Goal: Transaction & Acquisition: Subscribe to service/newsletter

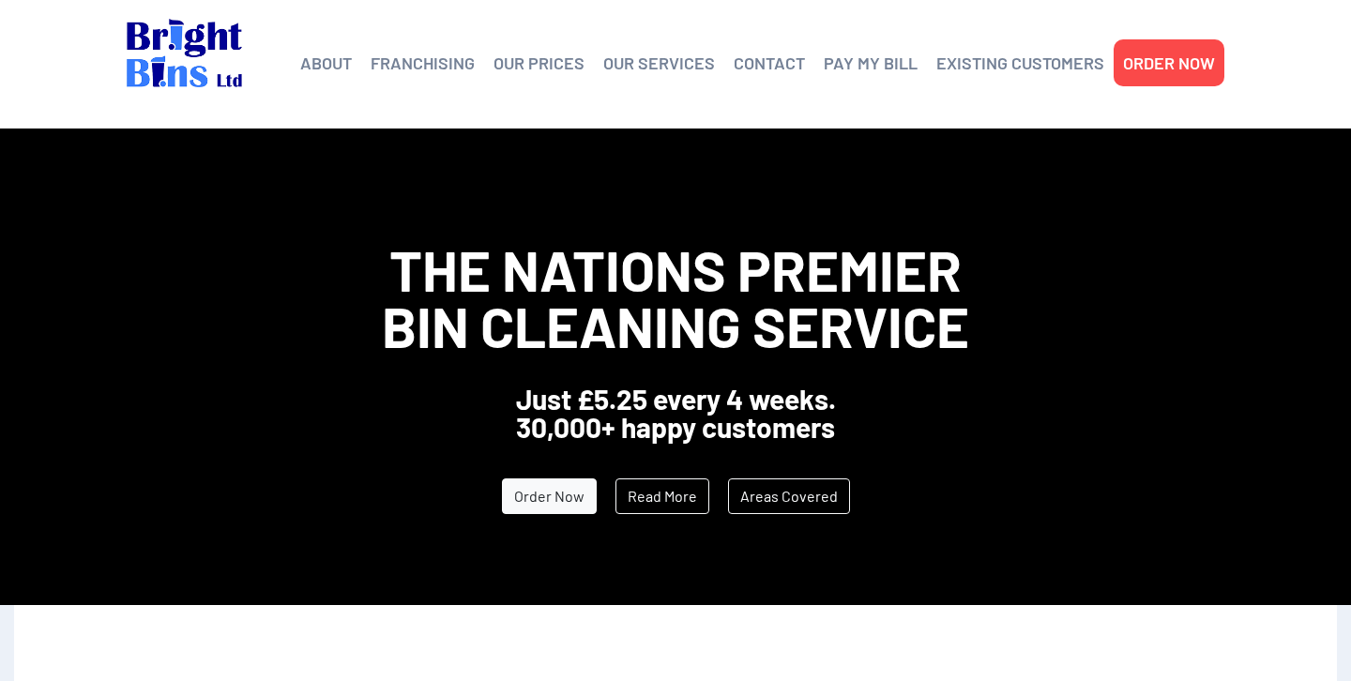
drag, startPoint x: 0, startPoint y: 0, endPoint x: 737, endPoint y: 185, distance: 760.3
click at [403, 333] on span "The Nations Premier Bin Cleaning Service" at bounding box center [675, 298] width 587 height 124
click at [538, 78] on li "OUR PRICES" at bounding box center [539, 62] width 110 height 47
click at [560, 62] on link "OUR PRICES" at bounding box center [539, 63] width 91 height 28
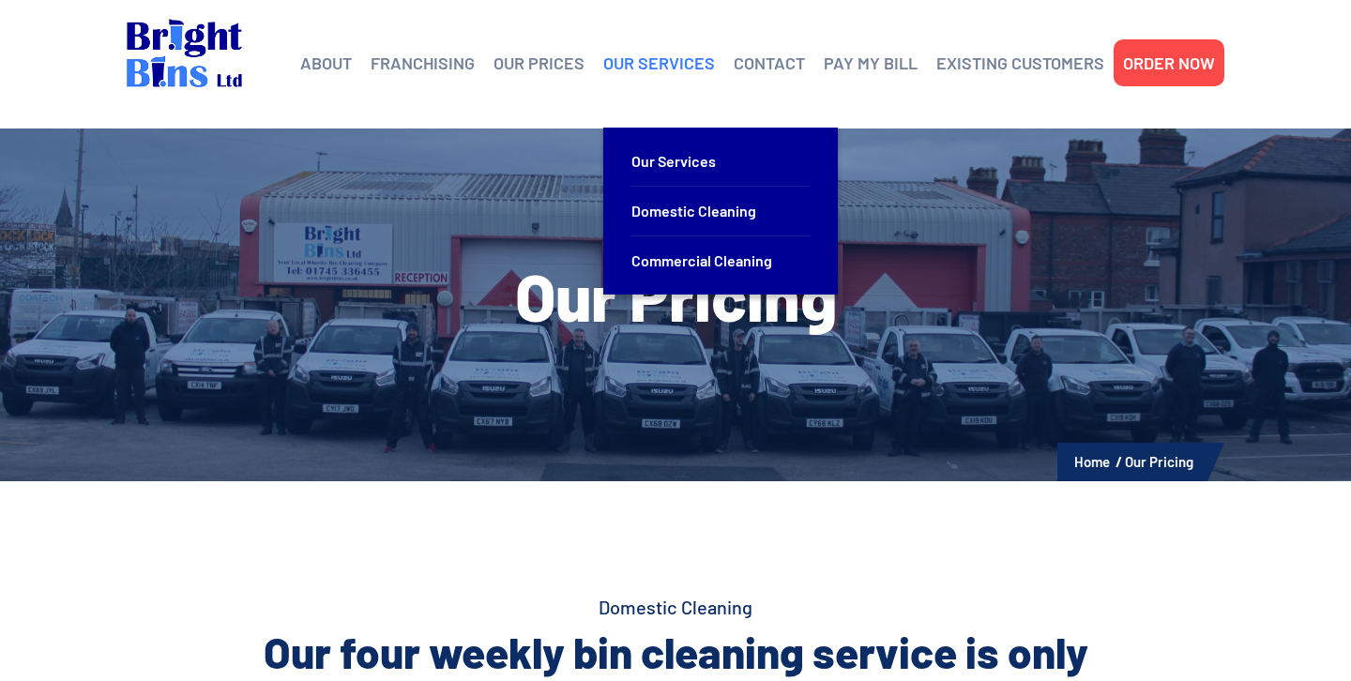
click at [659, 60] on link "OUR SERVICES" at bounding box center [659, 63] width 112 height 28
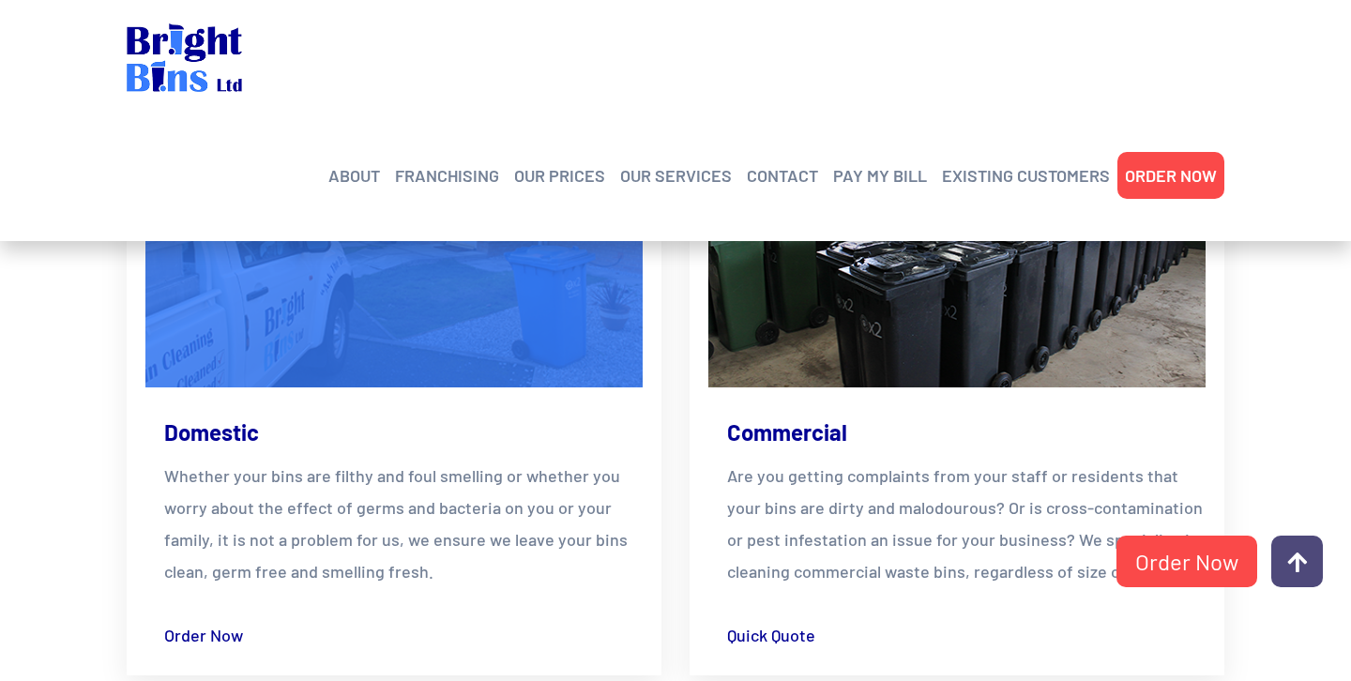
scroll to position [542, 0]
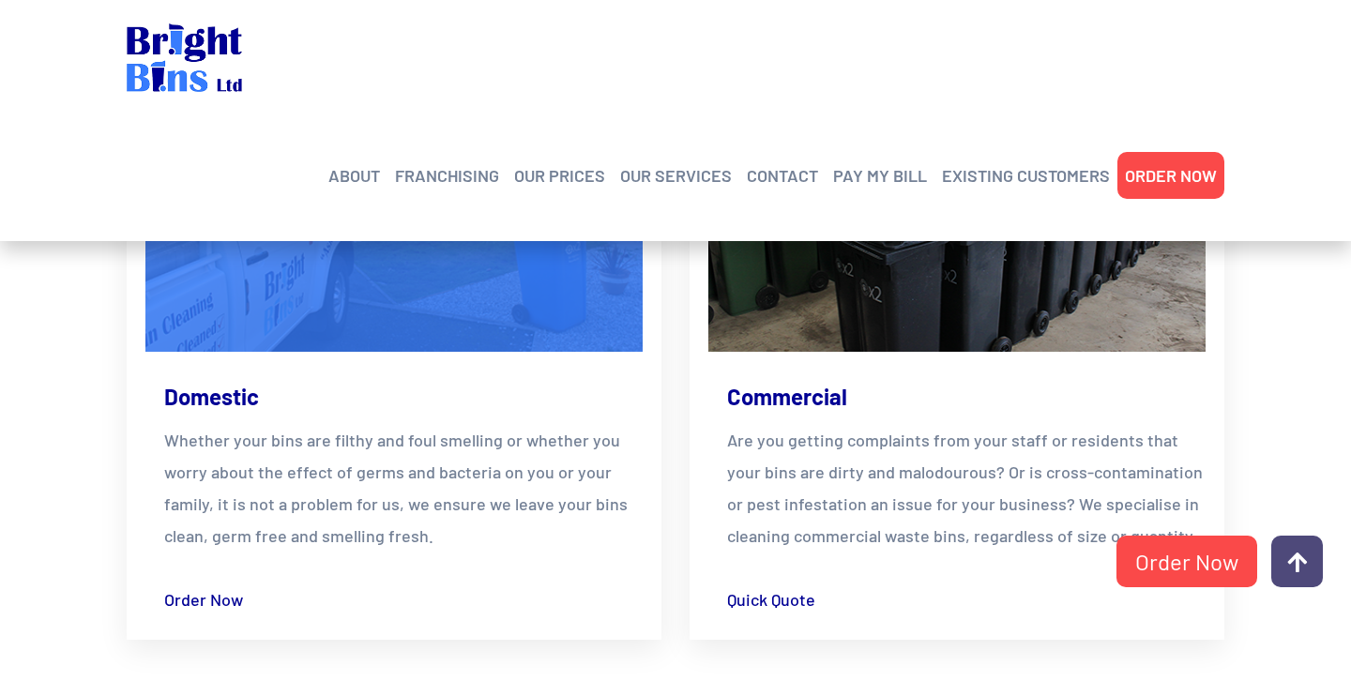
click at [306, 455] on p "Whether your bins are filthy and foul smelling or whether you worry about the e…" at bounding box center [403, 488] width 479 height 128
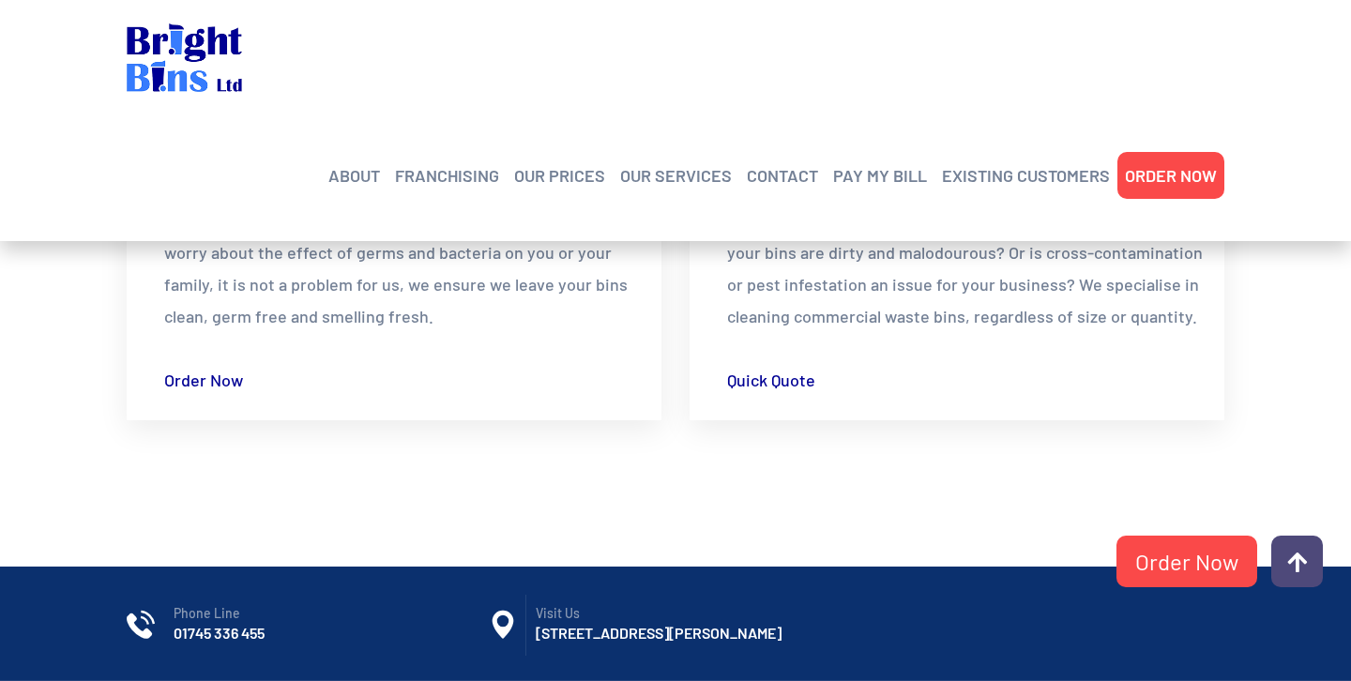
scroll to position [744, 0]
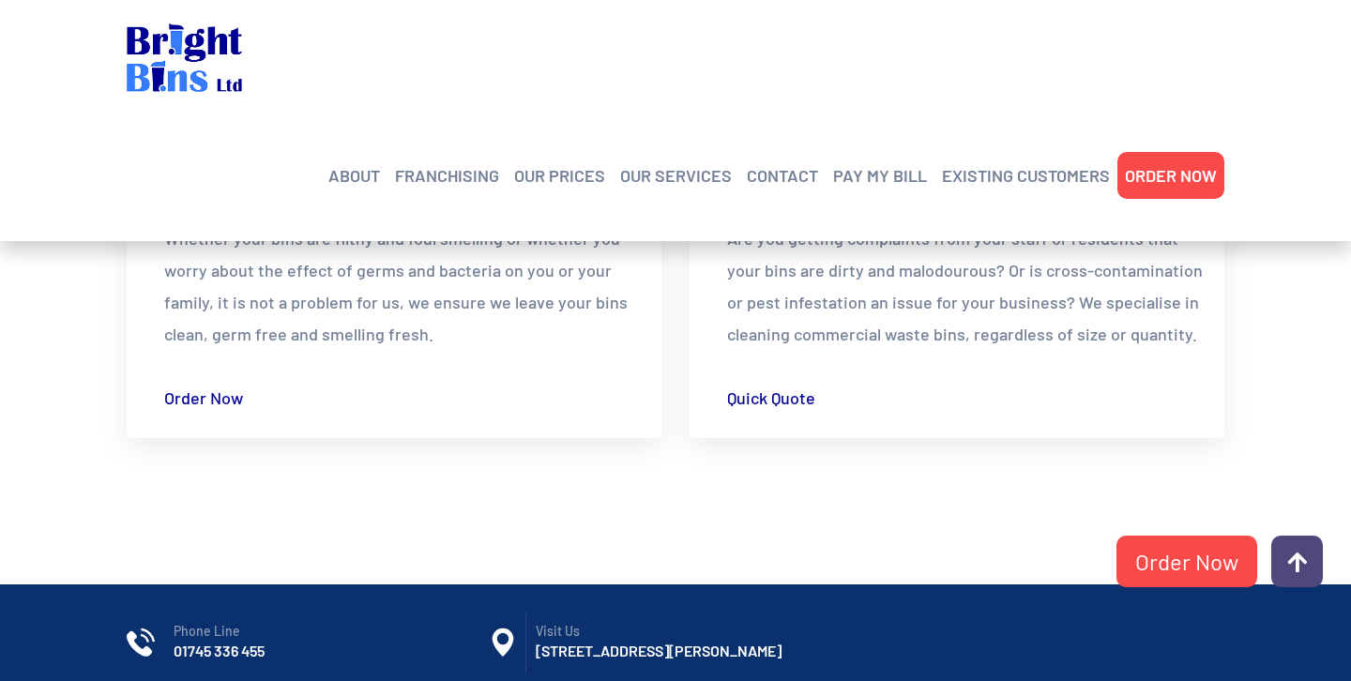
click at [212, 197] on link "Domestic" at bounding box center [211, 195] width 95 height 30
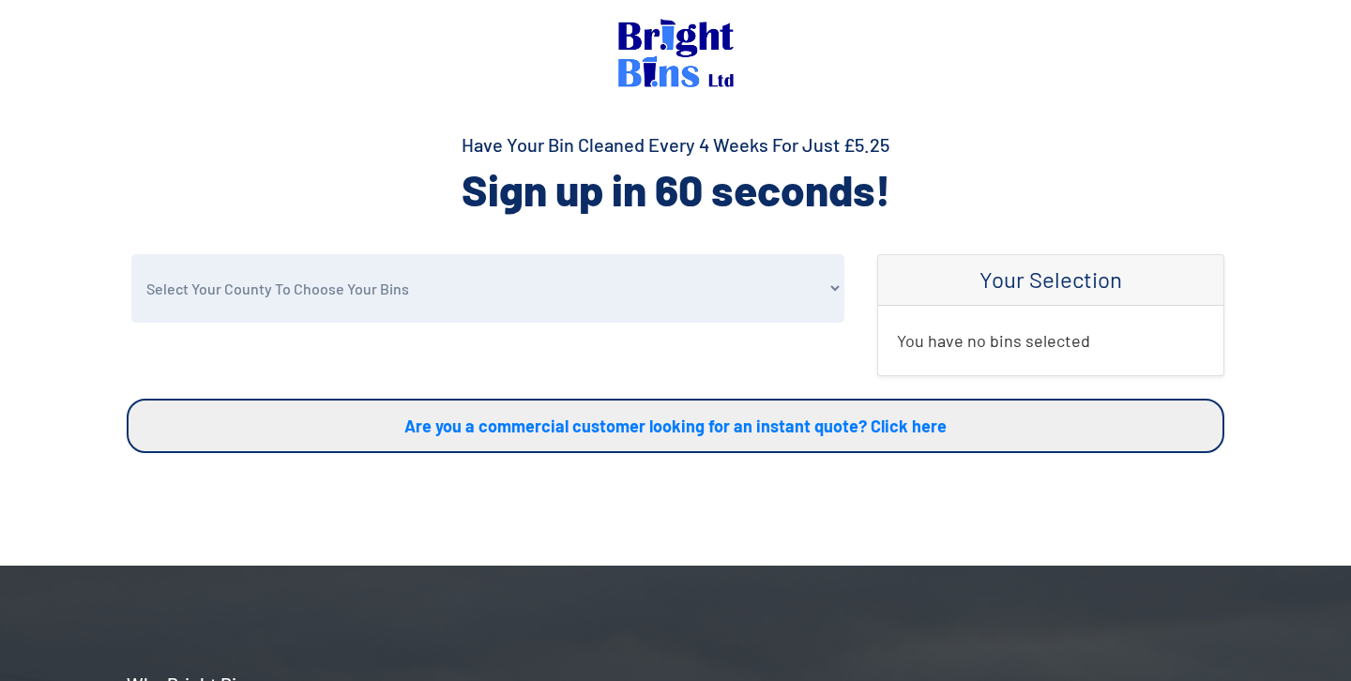
scroll to position [36, 0]
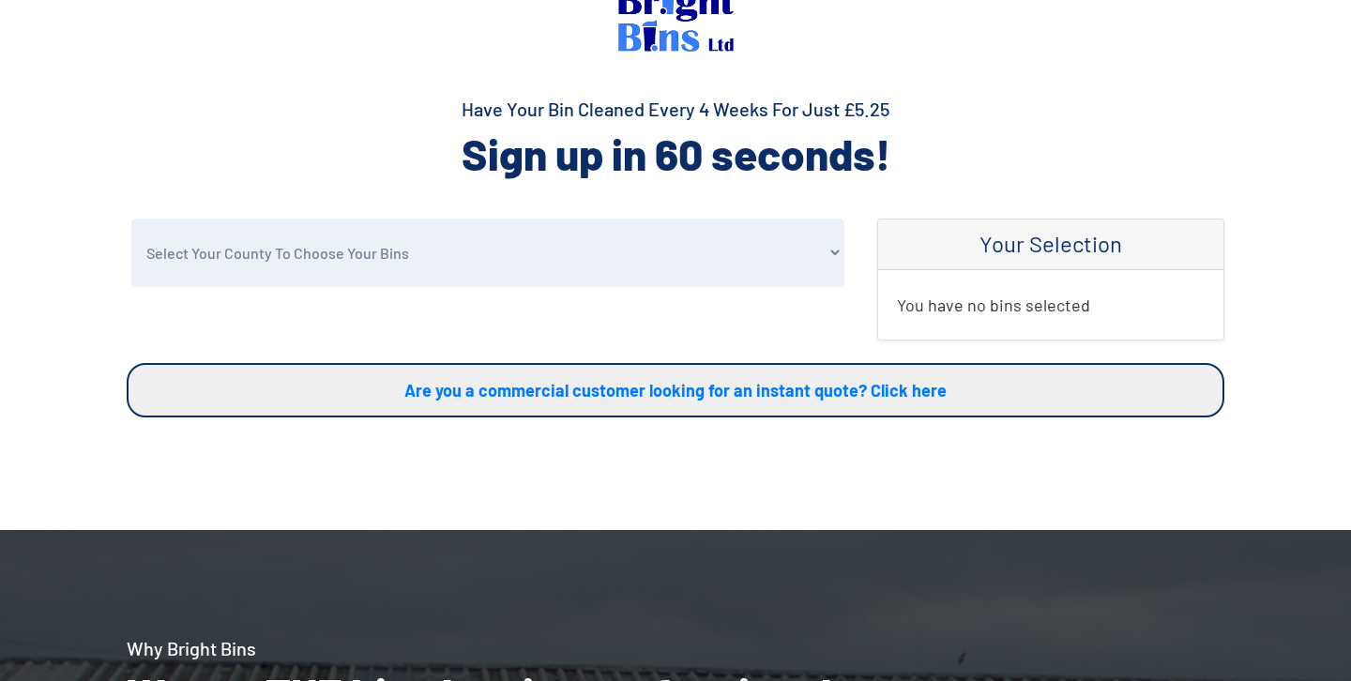
select select "[GEOGRAPHIC_DATA]"
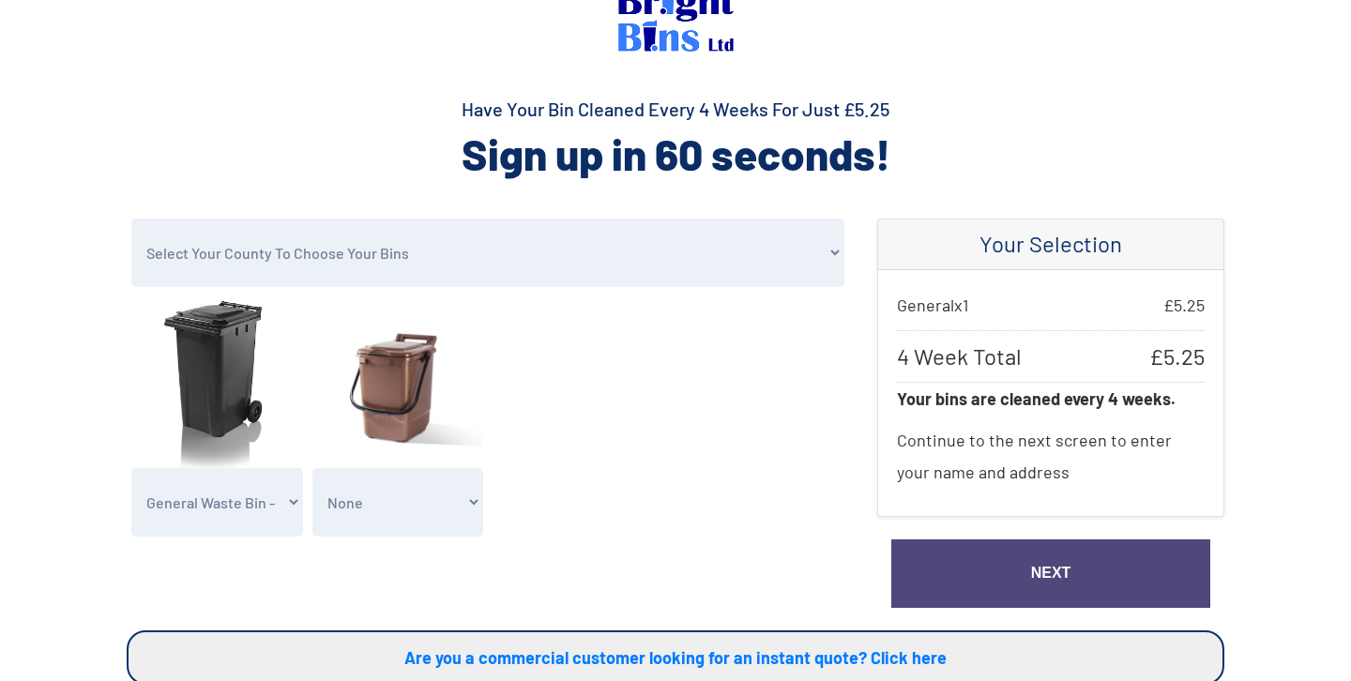
select select "3"
